Goal: Information Seeking & Learning: Learn about a topic

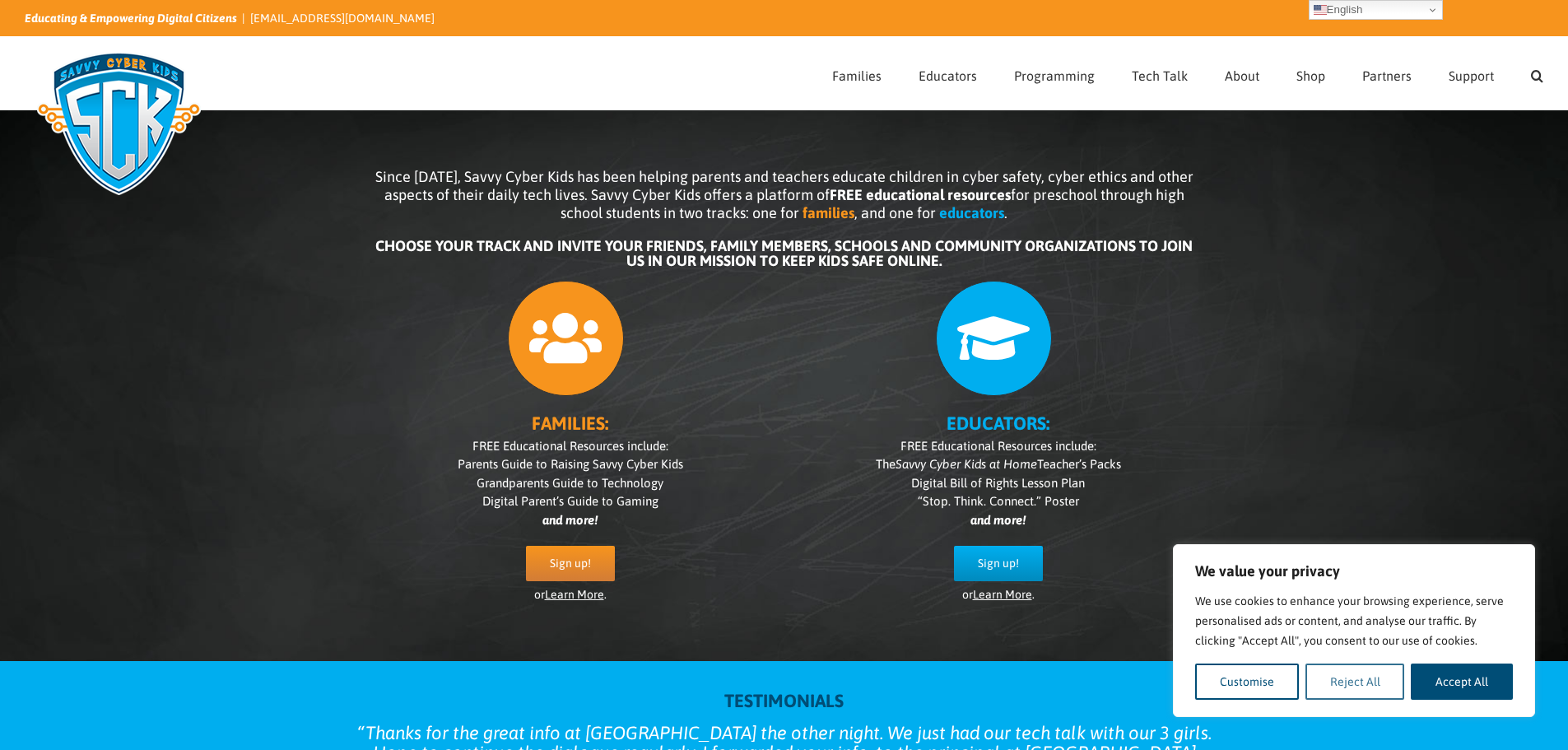
click at [631, 447] on button "Reject All" at bounding box center [1355, 681] width 100 height 37
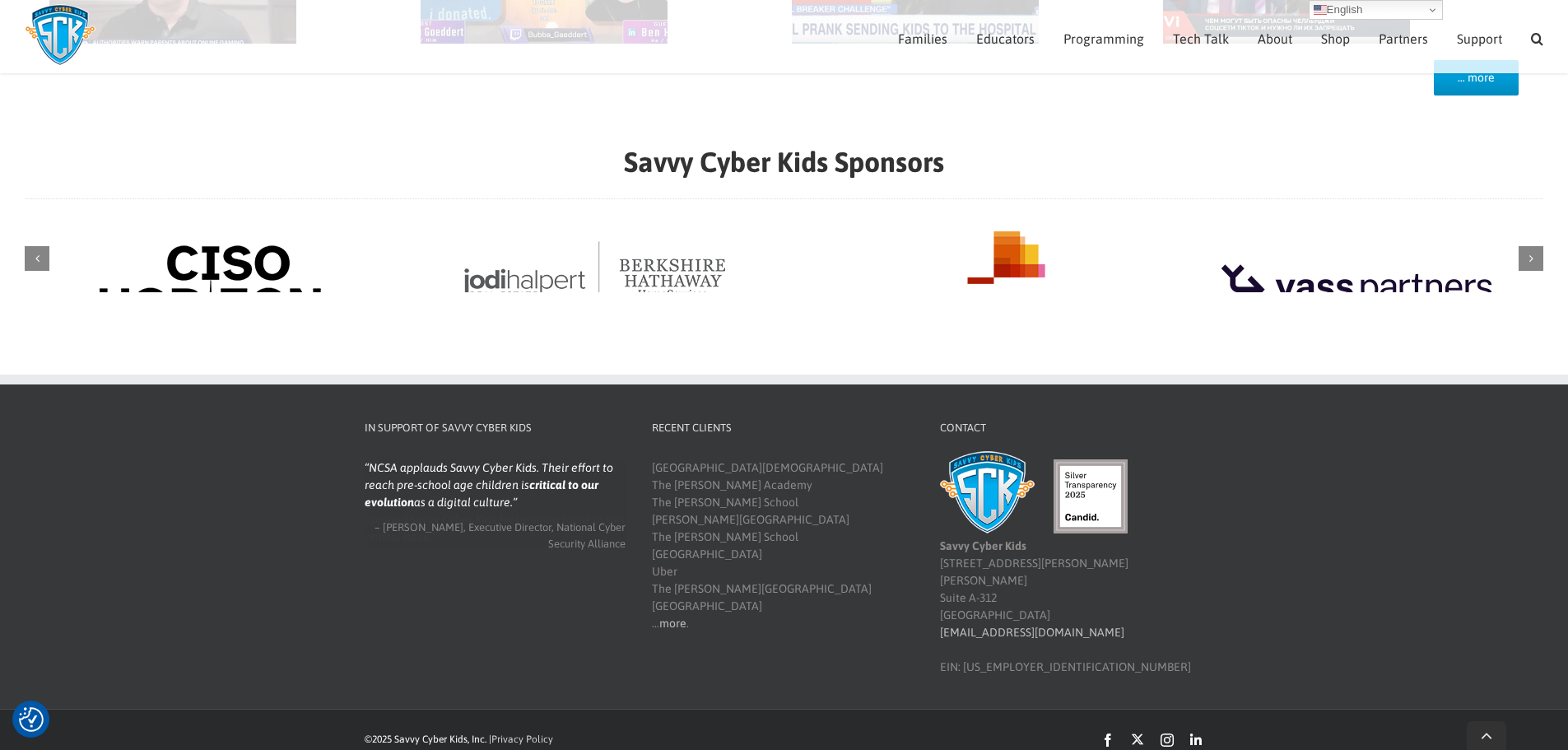
scroll to position [1817, 0]
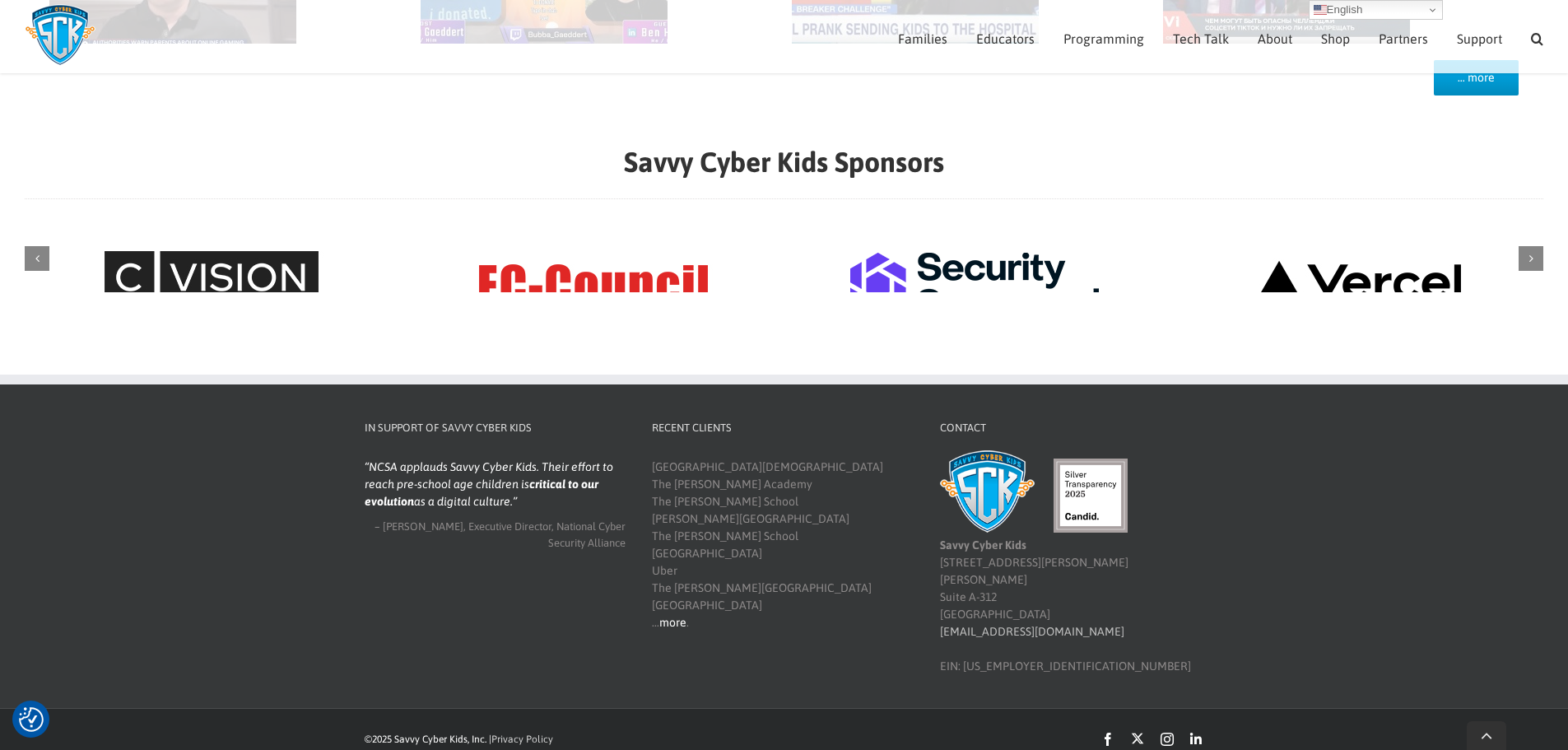
click at [631, 447] on link "more" at bounding box center [673, 622] width 27 height 13
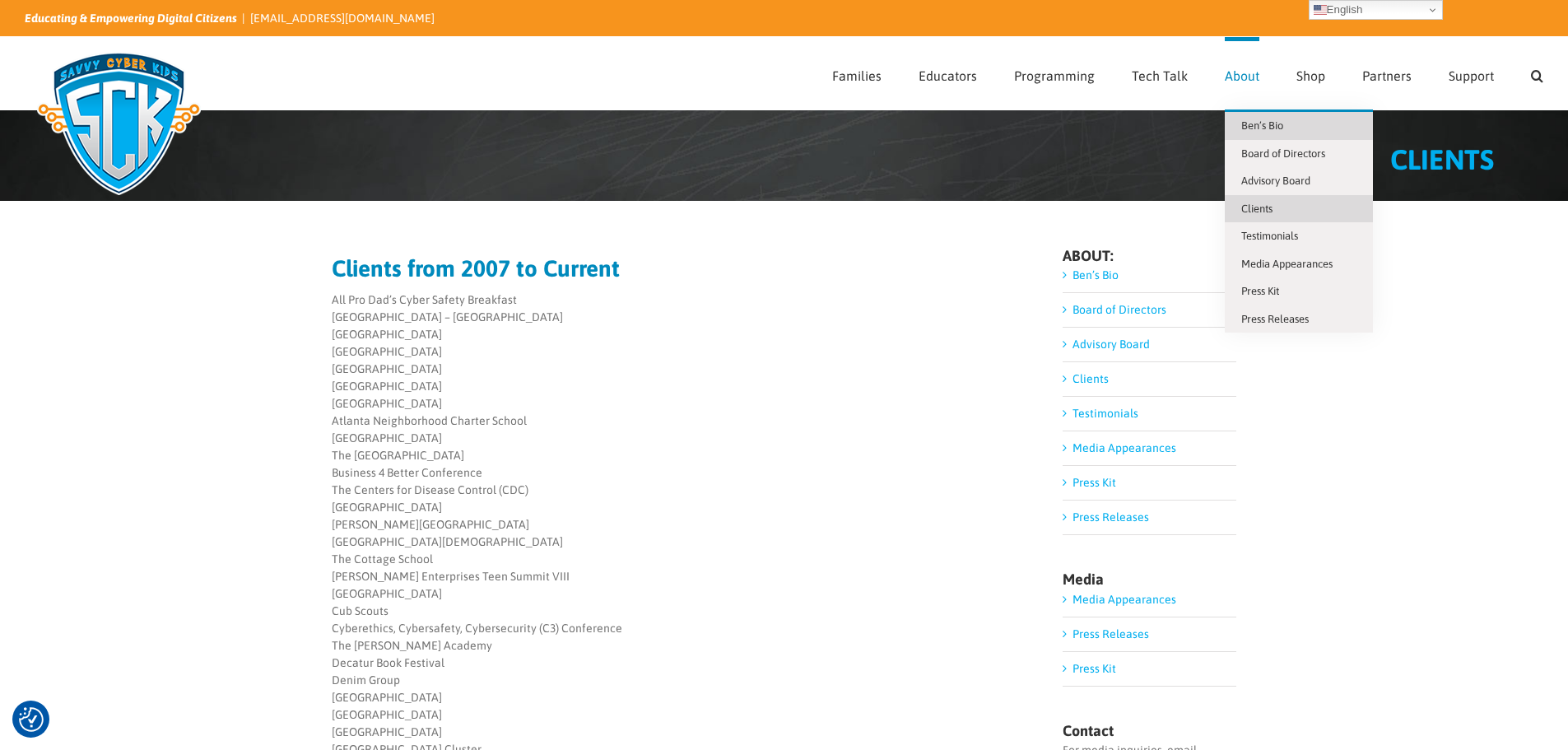
click at [1274, 126] on span "Ben’s Bio" at bounding box center [1261, 126] width 42 height 12
